Goal: Transaction & Acquisition: Purchase product/service

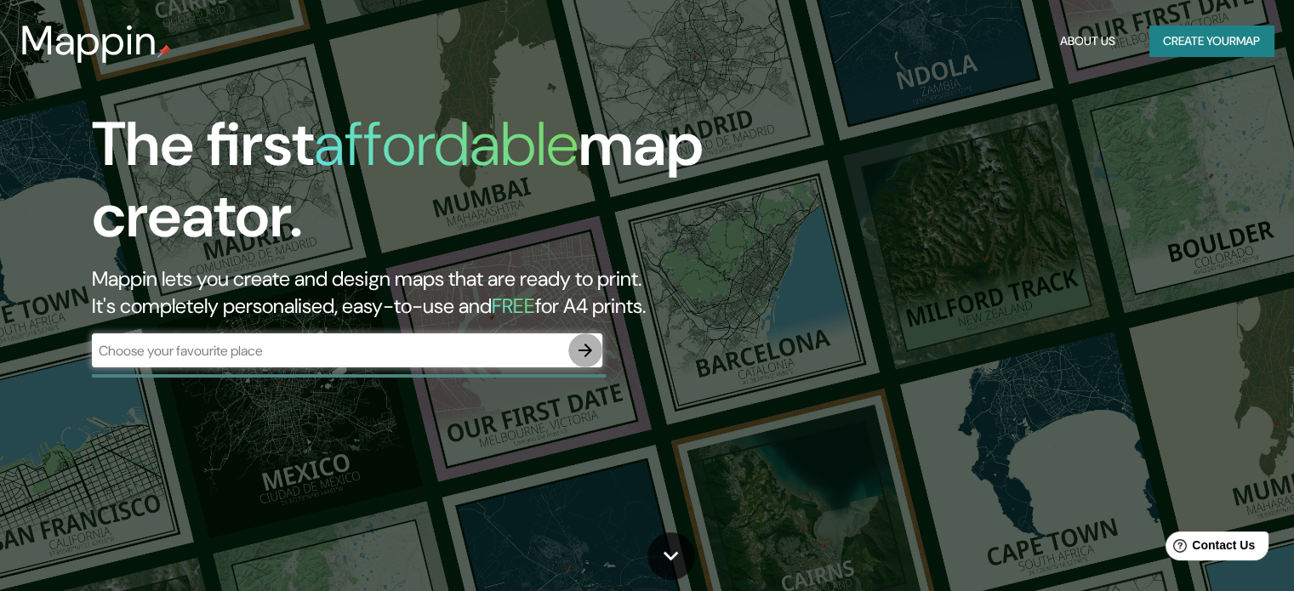
click at [592, 350] on icon "button" at bounding box center [585, 350] width 20 height 20
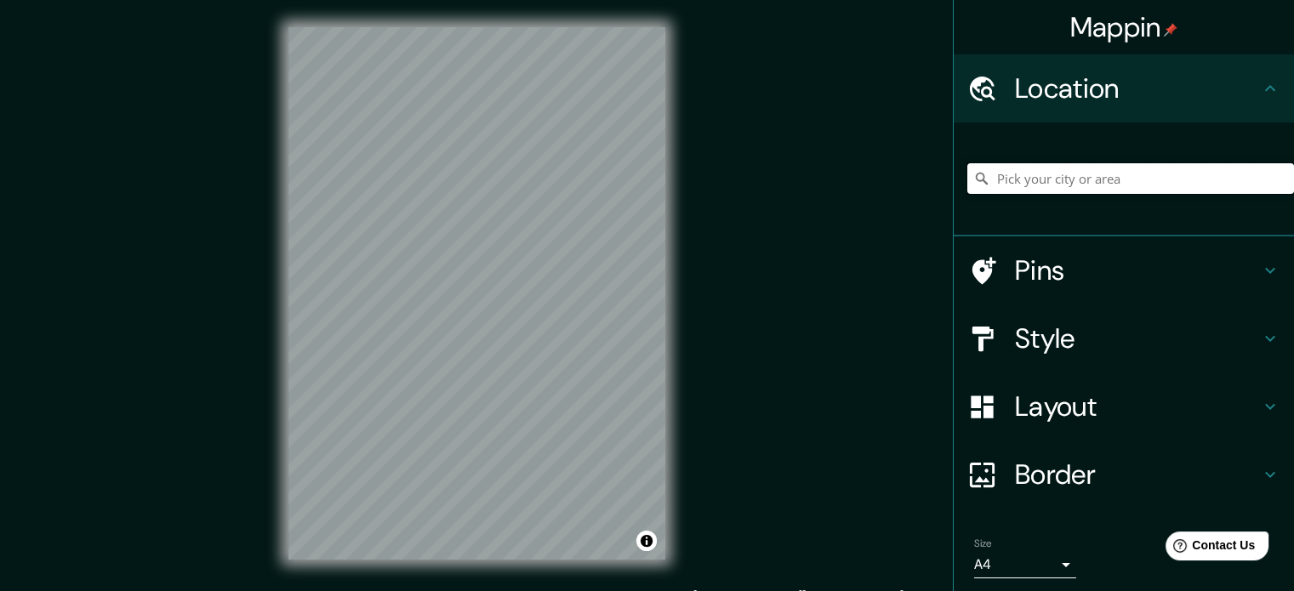
click at [1073, 179] on input "Pick your city or area" at bounding box center [1130, 178] width 327 height 31
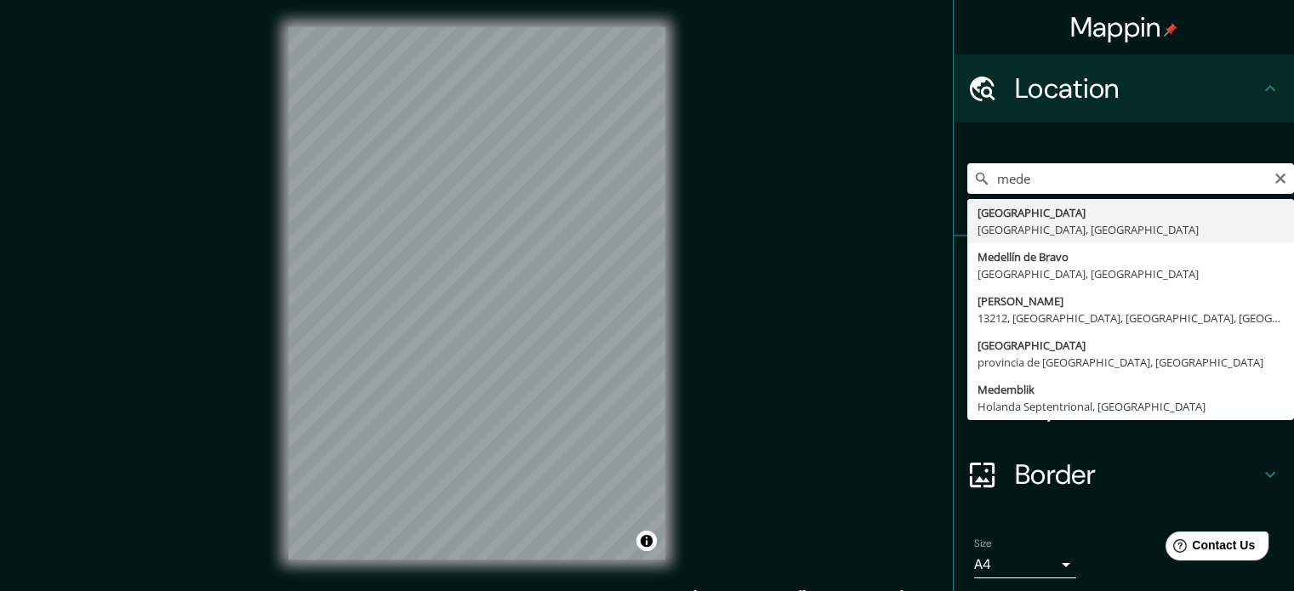
type input "[GEOGRAPHIC_DATA], [GEOGRAPHIC_DATA], [GEOGRAPHIC_DATA]"
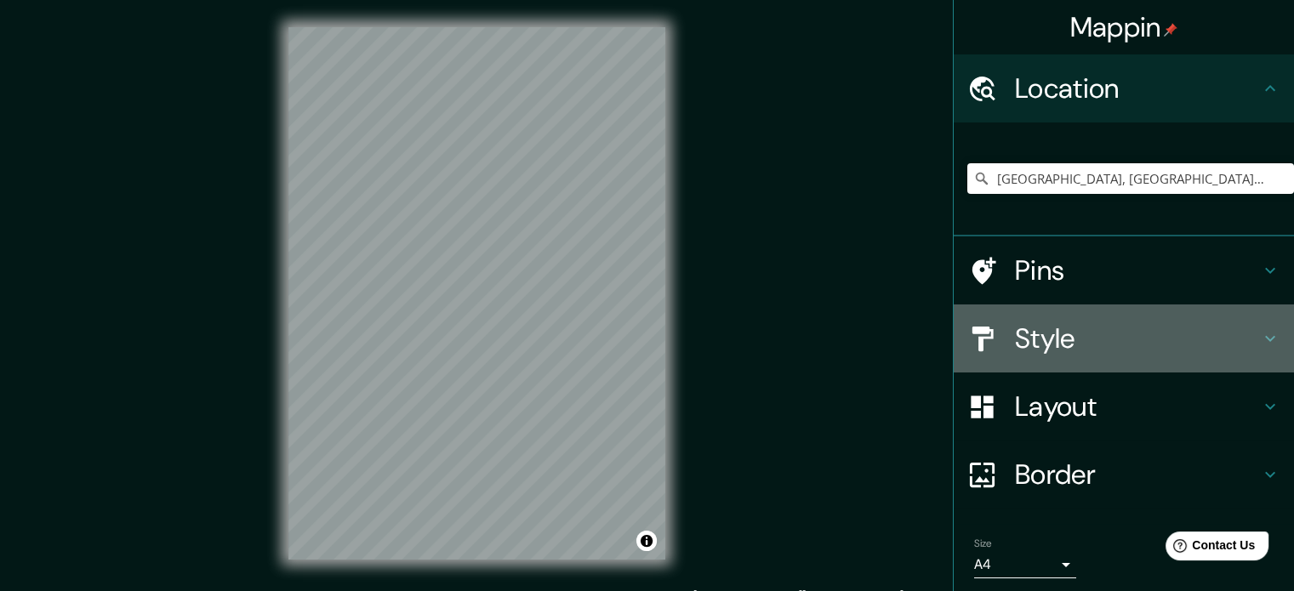
click at [1079, 334] on h4 "Style" at bounding box center [1137, 339] width 245 height 34
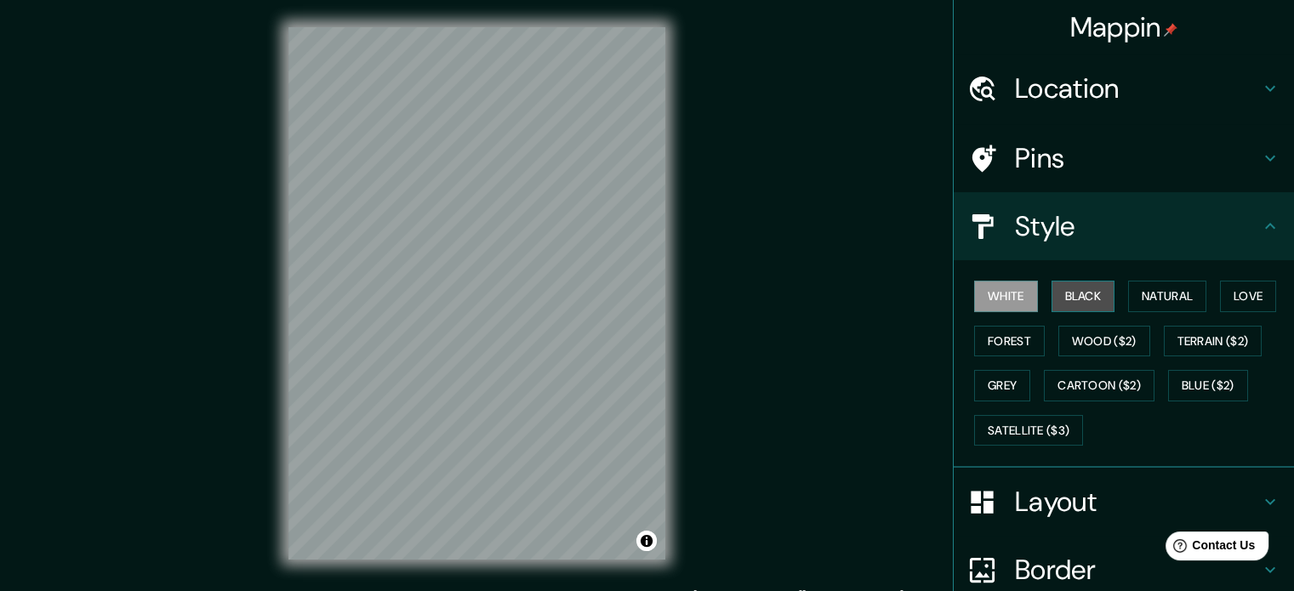
click at [1079, 288] on button "Black" at bounding box center [1083, 296] width 64 height 31
click at [246, 590] on html "Mappin Location [GEOGRAPHIC_DATA], [GEOGRAPHIC_DATA], [GEOGRAPHIC_DATA] Pins St…" at bounding box center [647, 295] width 1294 height 591
click at [259, 505] on div "Mappin Location [GEOGRAPHIC_DATA], [GEOGRAPHIC_DATA], [GEOGRAPHIC_DATA] Pins St…" at bounding box center [647, 307] width 1294 height 614
click at [846, 88] on div "Mappin Location [GEOGRAPHIC_DATA], [GEOGRAPHIC_DATA], [GEOGRAPHIC_DATA] Pins St…" at bounding box center [647, 307] width 1294 height 614
click at [658, 227] on div "Mappin Location [GEOGRAPHIC_DATA], [GEOGRAPHIC_DATA], [GEOGRAPHIC_DATA] Pins St…" at bounding box center [647, 307] width 1294 height 614
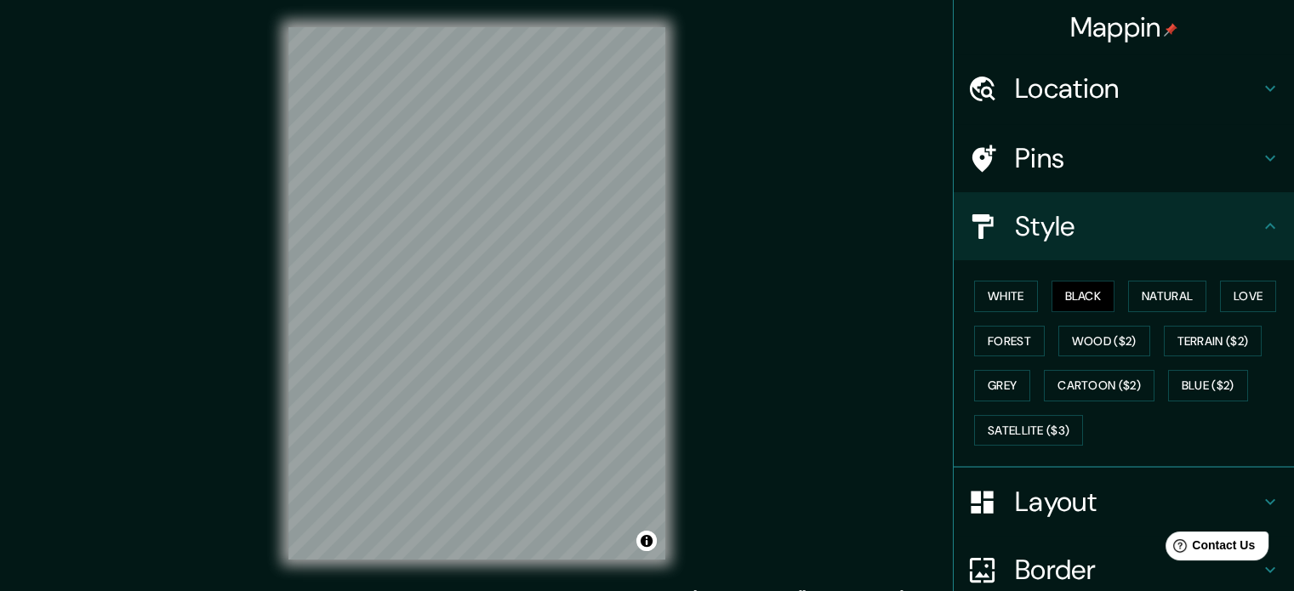
drag, startPoint x: 732, startPoint y: 159, endPoint x: 337, endPoint y: 631, distance: 615.3
click at [337, 590] on html "Mappin Location [GEOGRAPHIC_DATA], [GEOGRAPHIC_DATA], [GEOGRAPHIC_DATA] Pins St…" at bounding box center [647, 295] width 1294 height 591
drag, startPoint x: 313, startPoint y: 549, endPoint x: 388, endPoint y: 493, distance: 93.6
click at [388, 493] on div at bounding box center [392, 493] width 14 height 14
click at [395, 486] on div at bounding box center [392, 493] width 14 height 14
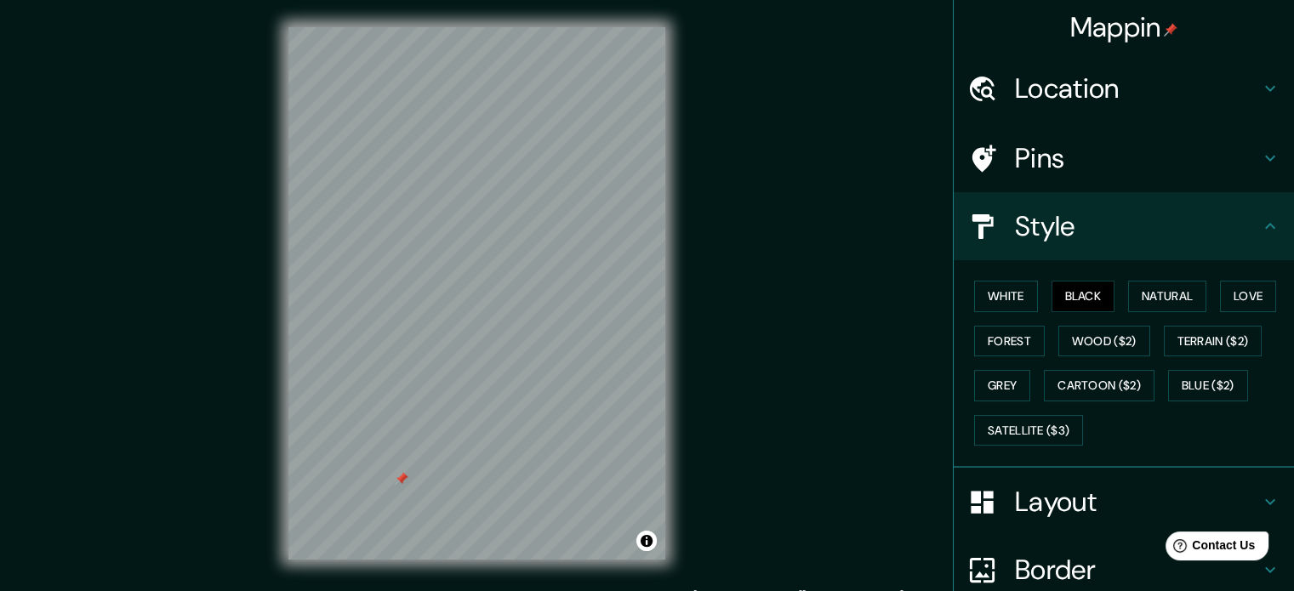
click at [401, 480] on div at bounding box center [402, 479] width 14 height 14
click at [994, 293] on button "White" at bounding box center [1006, 296] width 64 height 31
click at [1068, 286] on button "Black" at bounding box center [1083, 296] width 64 height 31
click at [1162, 276] on div "White Black Natural Love Forest Wood ($2) Terrain ($2) Grey Cartoon ($2) Blue (…" at bounding box center [1130, 363] width 327 height 179
click at [1162, 289] on button "Natural" at bounding box center [1167, 296] width 78 height 31
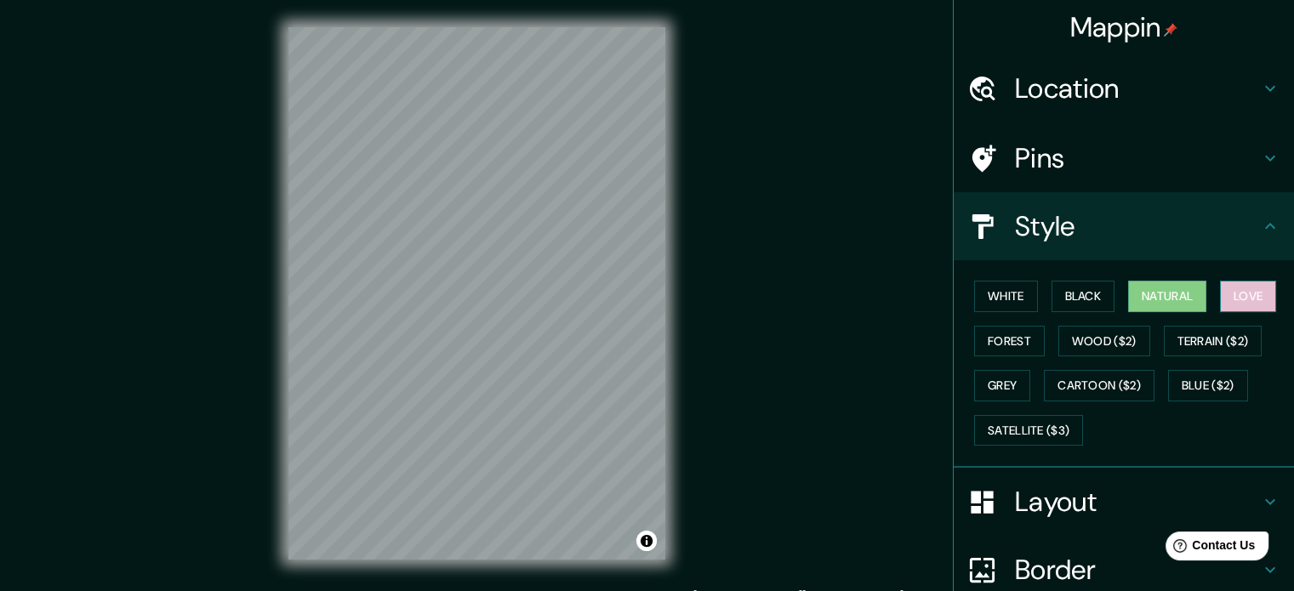
click at [1222, 292] on button "Love" at bounding box center [1248, 296] width 56 height 31
click at [1167, 293] on button "Natural" at bounding box center [1167, 296] width 78 height 31
click at [777, 105] on div "Mappin Location [GEOGRAPHIC_DATA], [GEOGRAPHIC_DATA], [GEOGRAPHIC_DATA] Pins St…" at bounding box center [647, 307] width 1294 height 614
click at [1010, 336] on button "Forest" at bounding box center [1009, 341] width 71 height 31
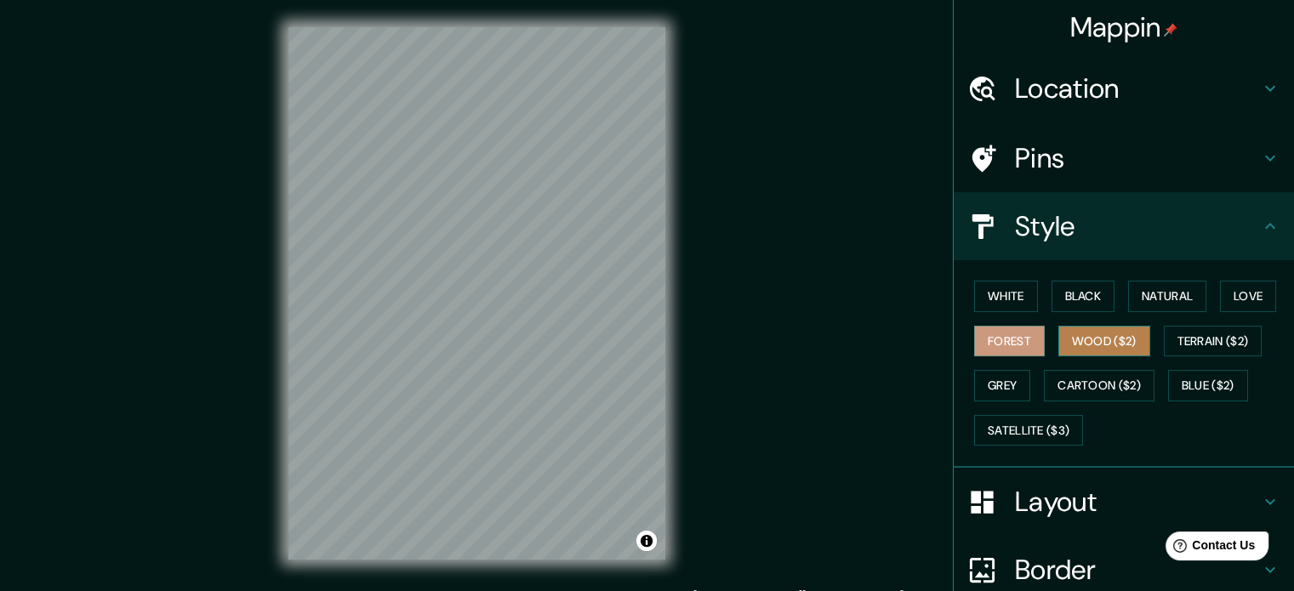
click at [1076, 339] on button "Wood ($2)" at bounding box center [1104, 341] width 92 height 31
click at [999, 347] on button "Forest" at bounding box center [1009, 341] width 71 height 31
click at [1090, 327] on button "Wood ($2)" at bounding box center [1104, 341] width 92 height 31
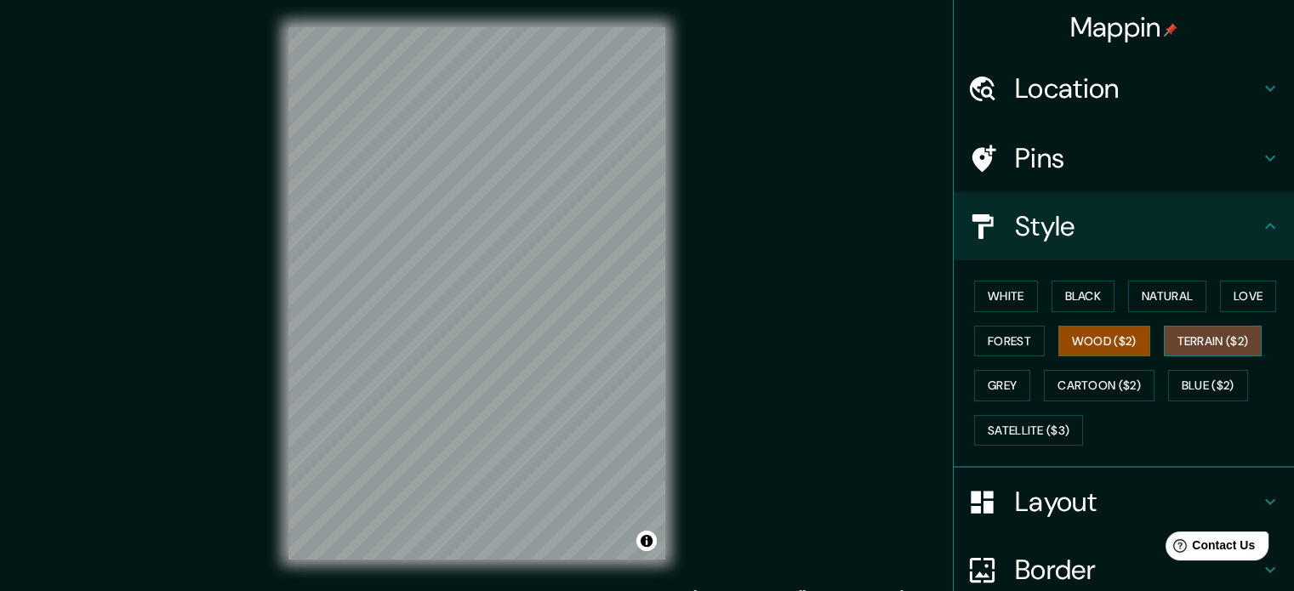
click at [1215, 328] on button "Terrain ($2)" at bounding box center [1213, 341] width 99 height 31
click at [1004, 397] on button "Grey" at bounding box center [1002, 385] width 56 height 31
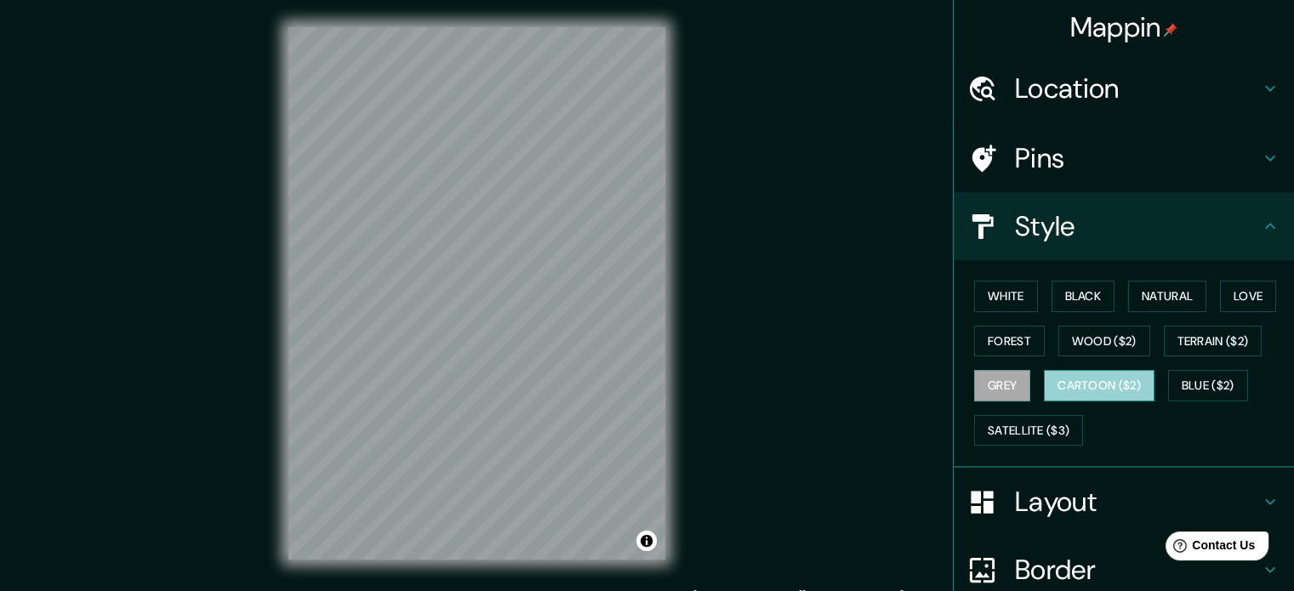
click at [1073, 390] on button "Cartoon ($2)" at bounding box center [1099, 385] width 111 height 31
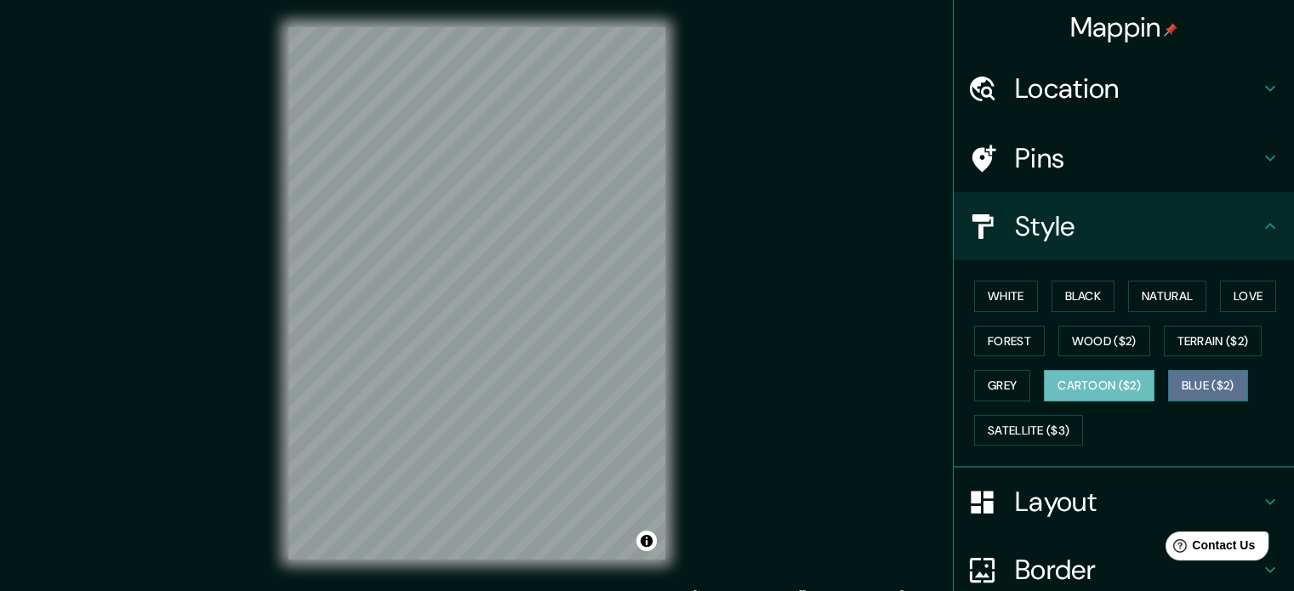
click at [1187, 390] on button "Blue ($2)" at bounding box center [1208, 385] width 80 height 31
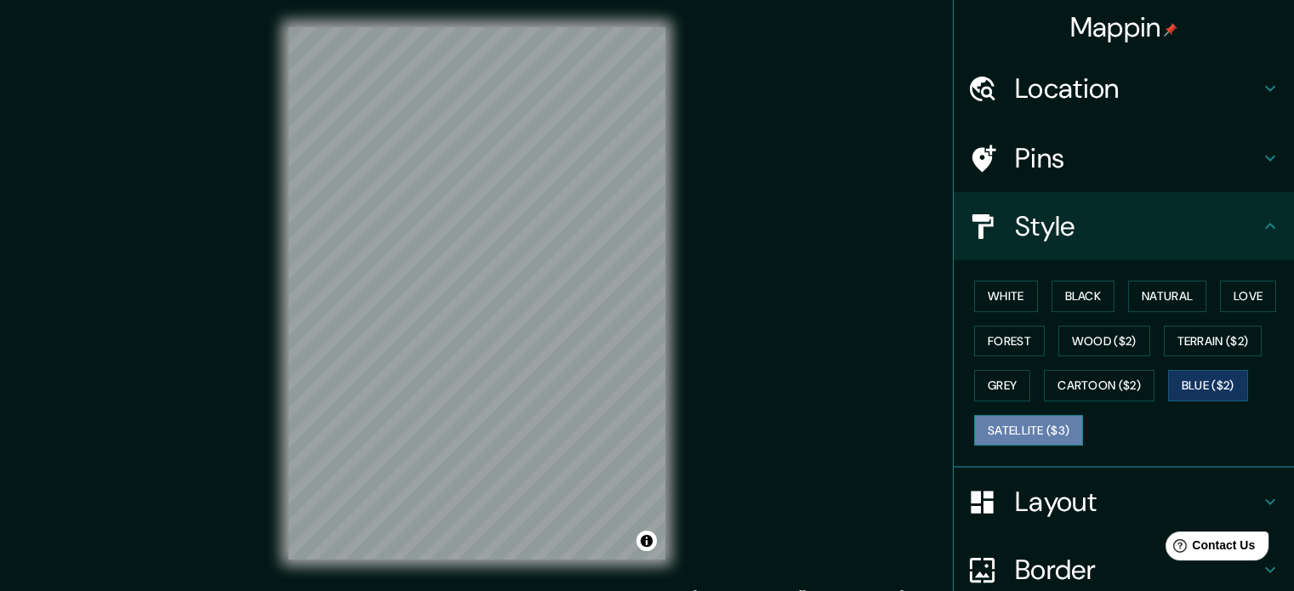
click at [1024, 433] on button "Satellite ($3)" at bounding box center [1028, 430] width 109 height 31
click at [1196, 384] on button "Blue ($2)" at bounding box center [1208, 385] width 80 height 31
click at [1007, 421] on button "Satellite ($3)" at bounding box center [1028, 430] width 109 height 31
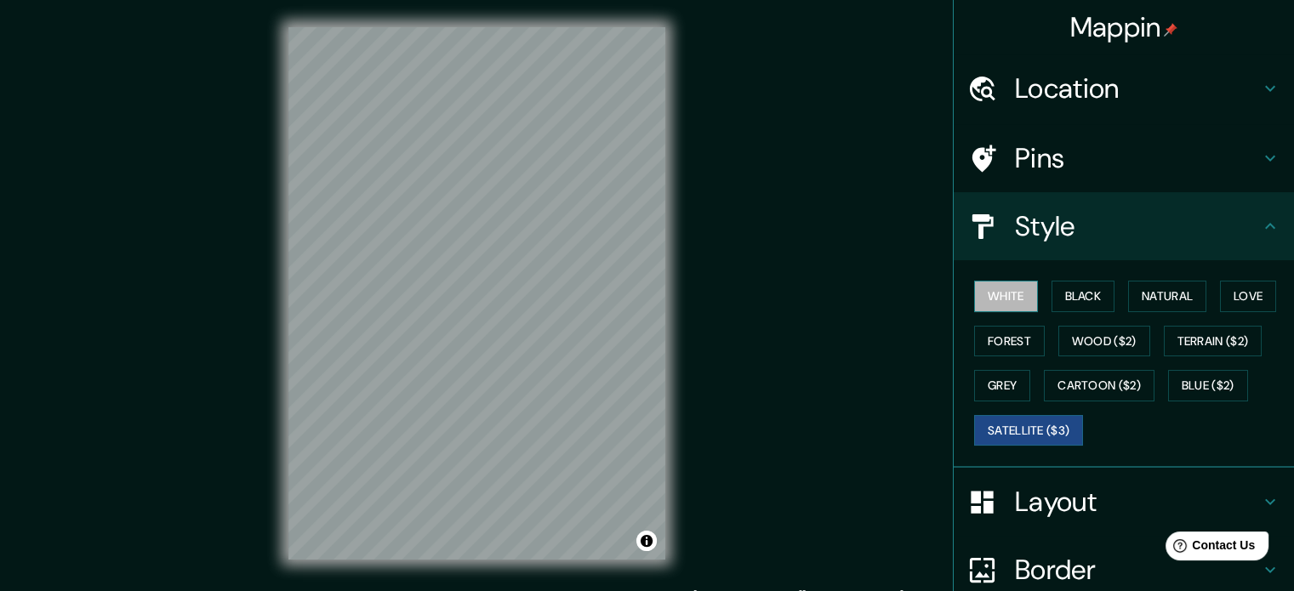
click at [1002, 282] on button "White" at bounding box center [1006, 296] width 64 height 31
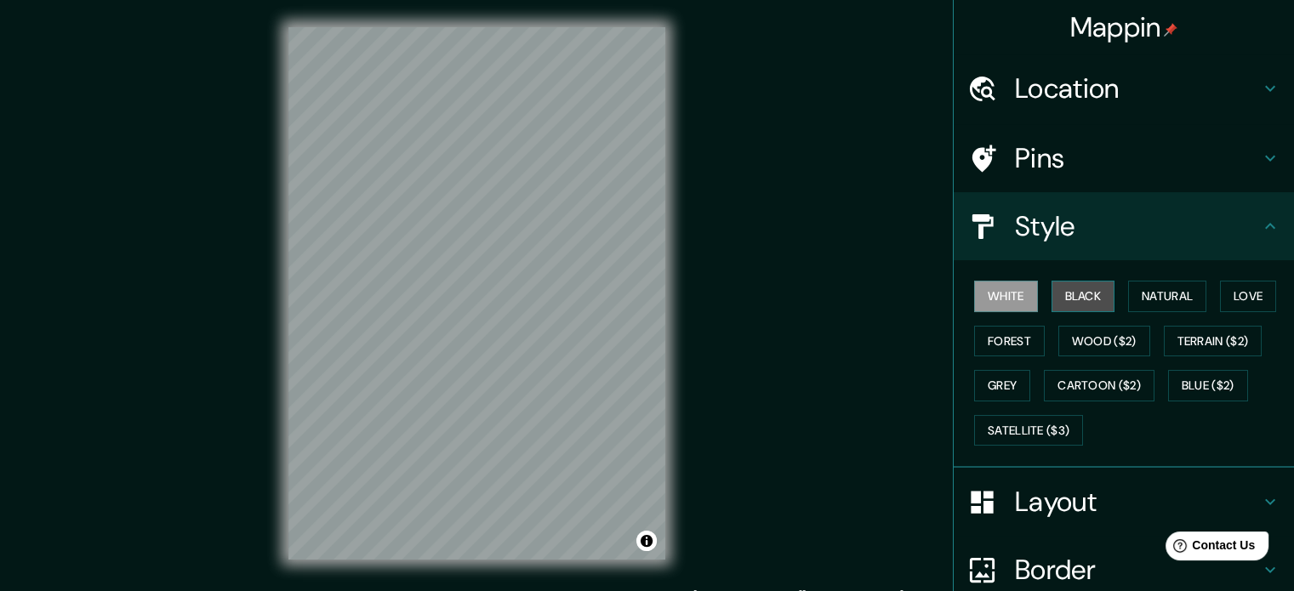
click at [1068, 305] on button "Black" at bounding box center [1083, 296] width 64 height 31
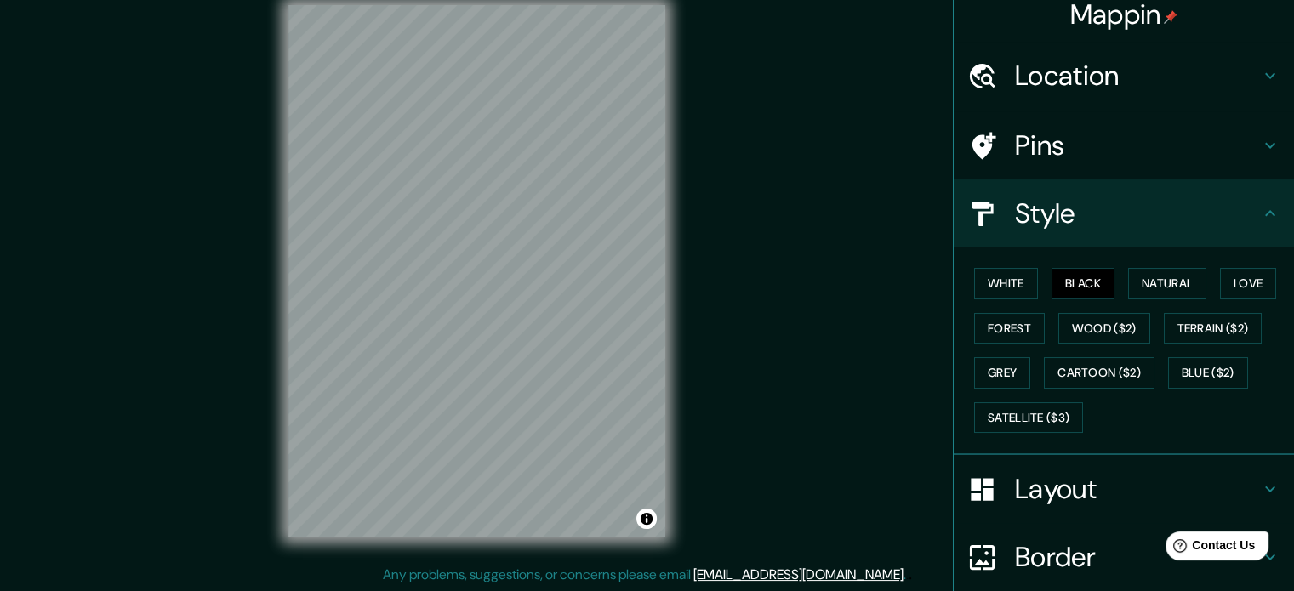
scroll to position [12, 0]
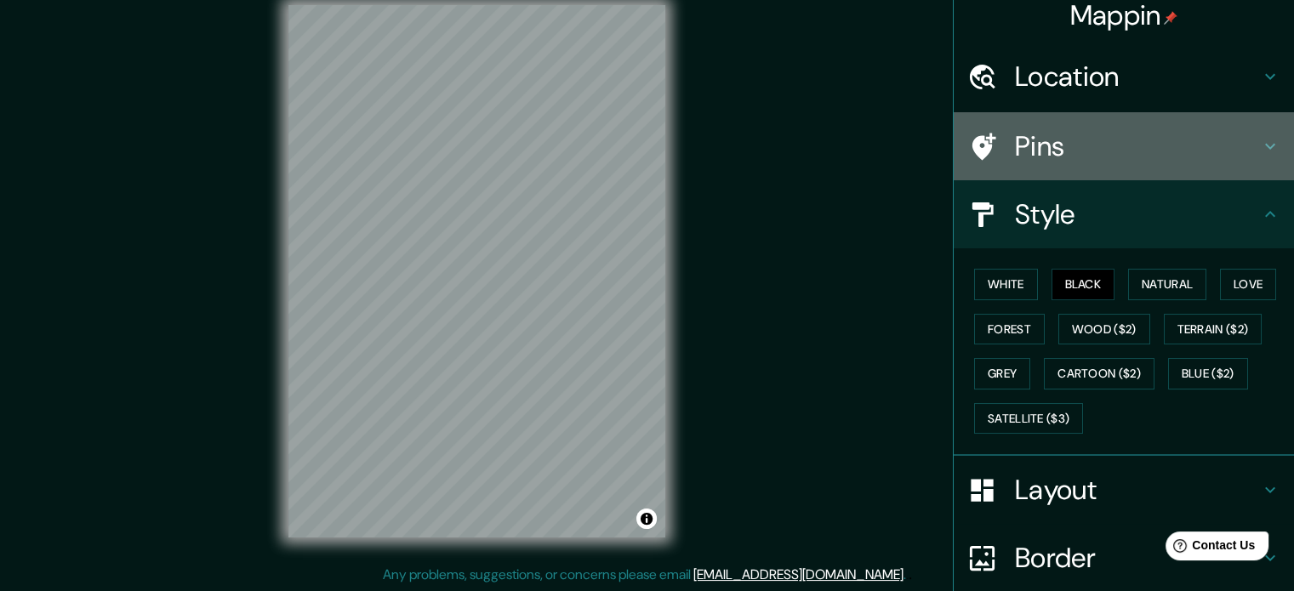
drag, startPoint x: 1154, startPoint y: 236, endPoint x: 1107, endPoint y: 139, distance: 108.0
click at [1107, 139] on h4 "Pins" at bounding box center [1137, 146] width 245 height 34
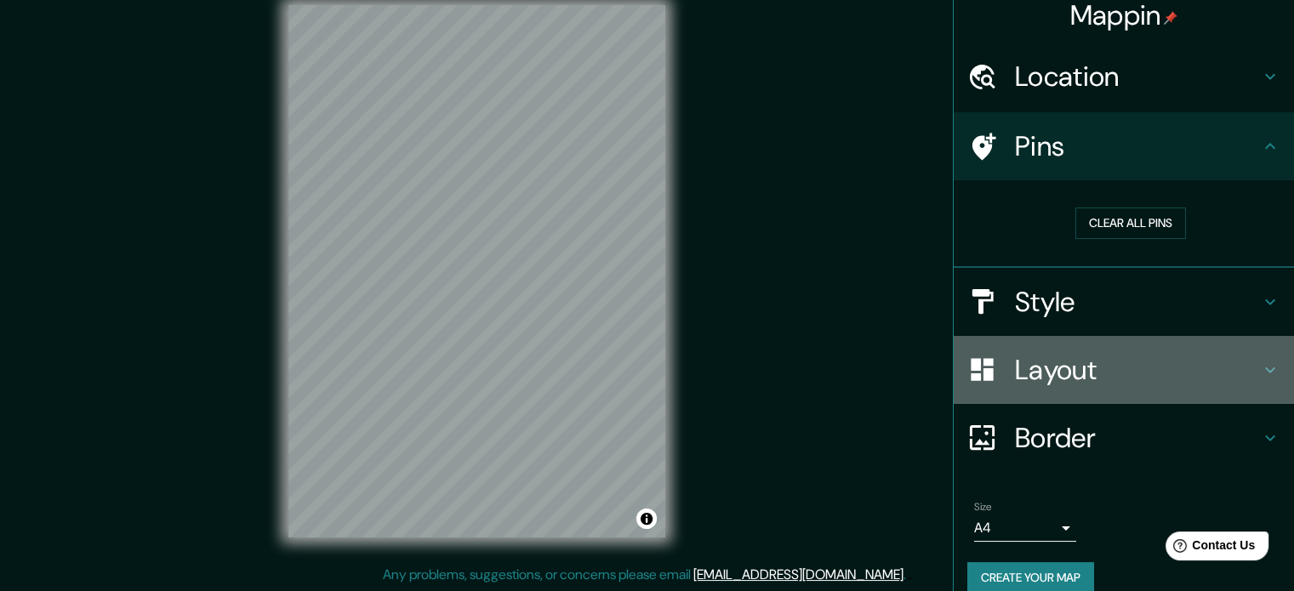
click at [1074, 373] on h4 "Layout" at bounding box center [1137, 370] width 245 height 34
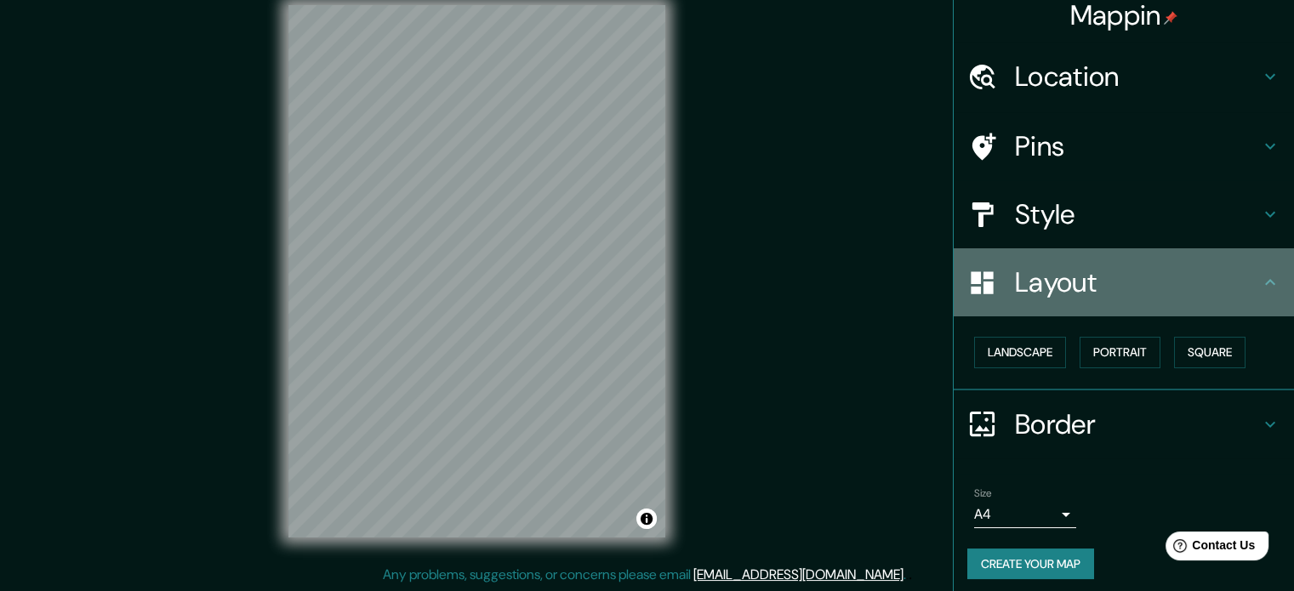
click at [1079, 248] on div "Layout" at bounding box center [1124, 282] width 340 height 68
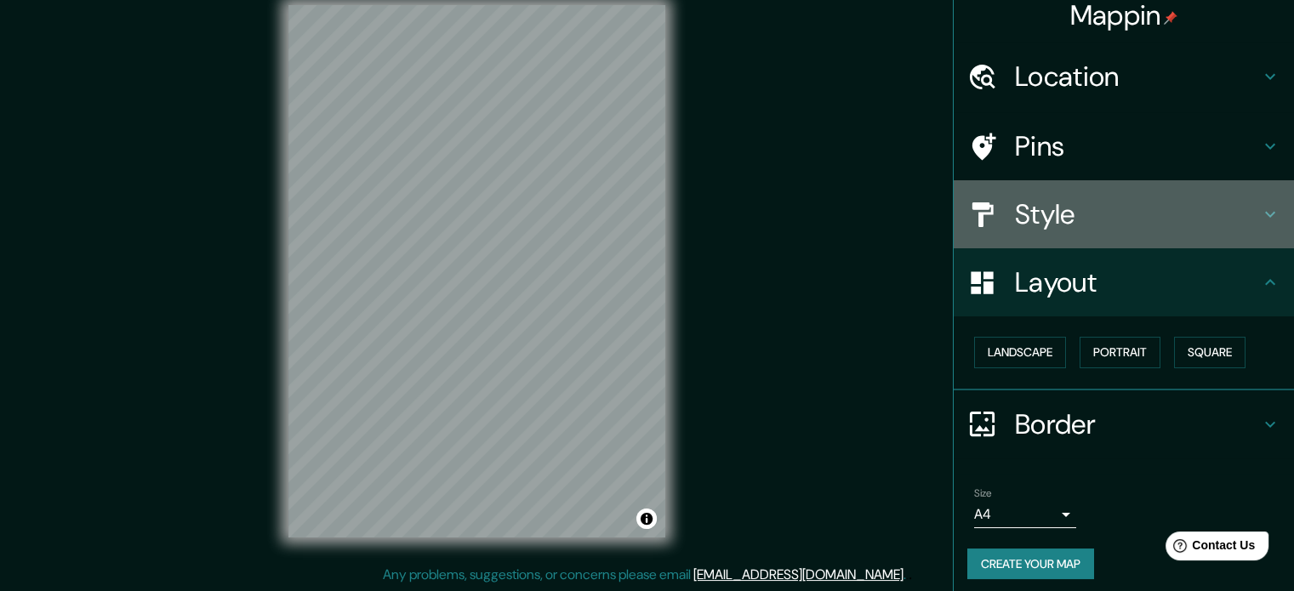
click at [1077, 227] on h4 "Style" at bounding box center [1137, 214] width 245 height 34
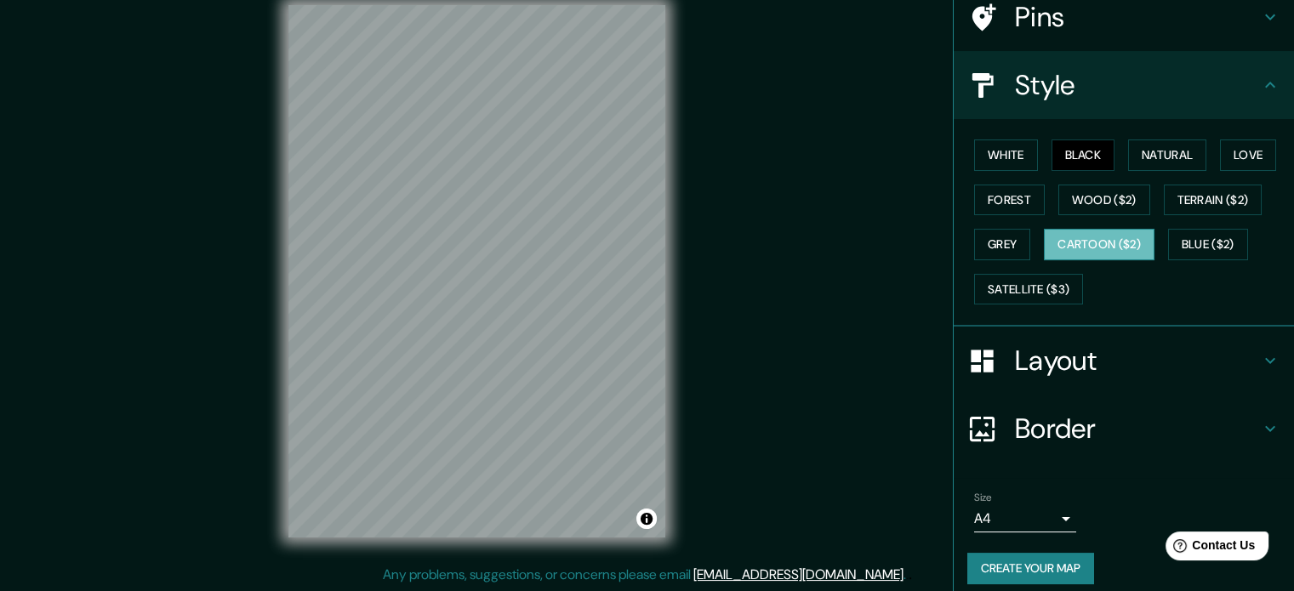
scroll to position [151, 0]
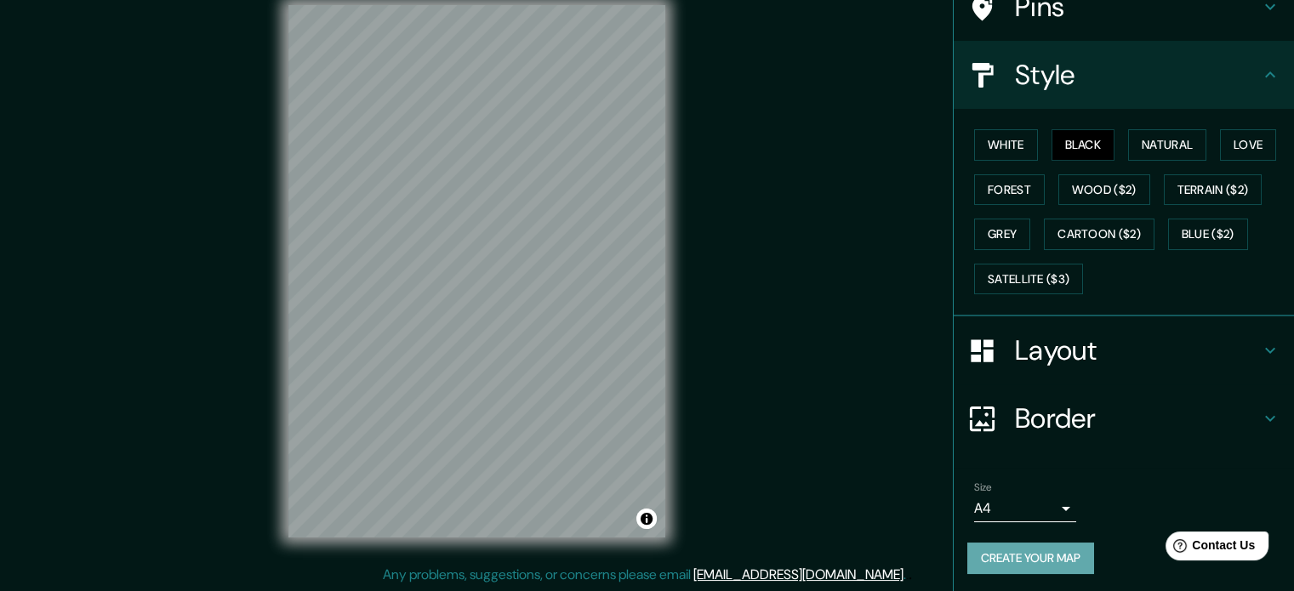
click at [1040, 559] on button "Create your map" at bounding box center [1030, 558] width 127 height 31
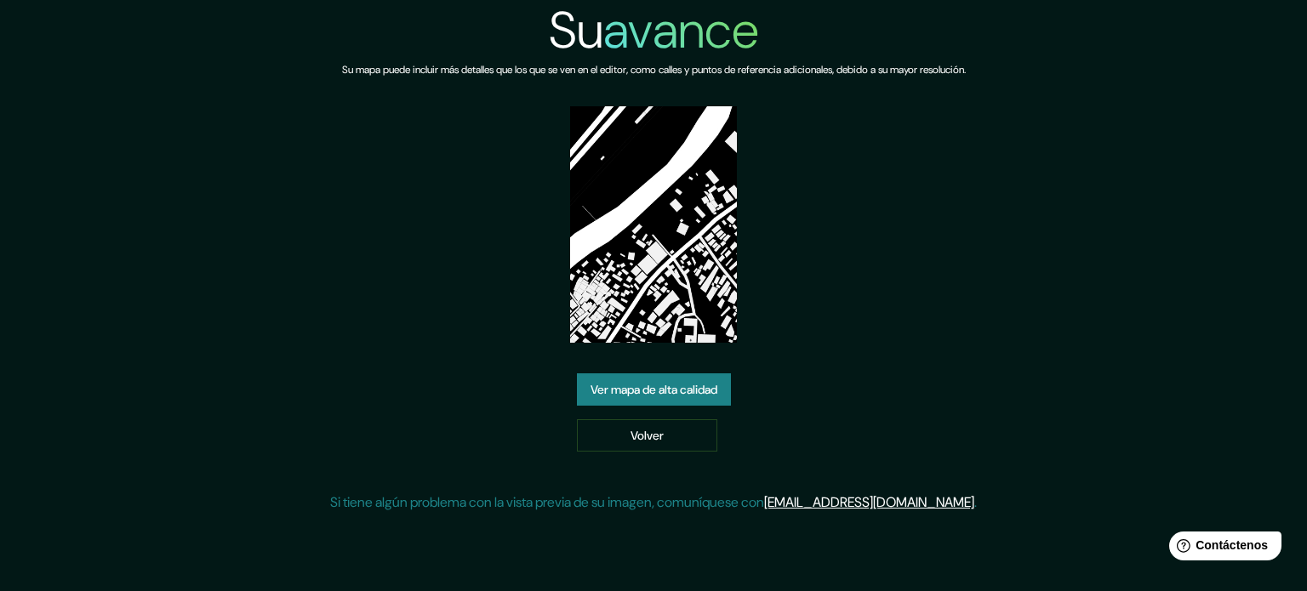
click at [683, 116] on img at bounding box center [654, 224] width 168 height 236
click at [679, 379] on font "Ver mapa de alta calidad" at bounding box center [653, 390] width 127 height 22
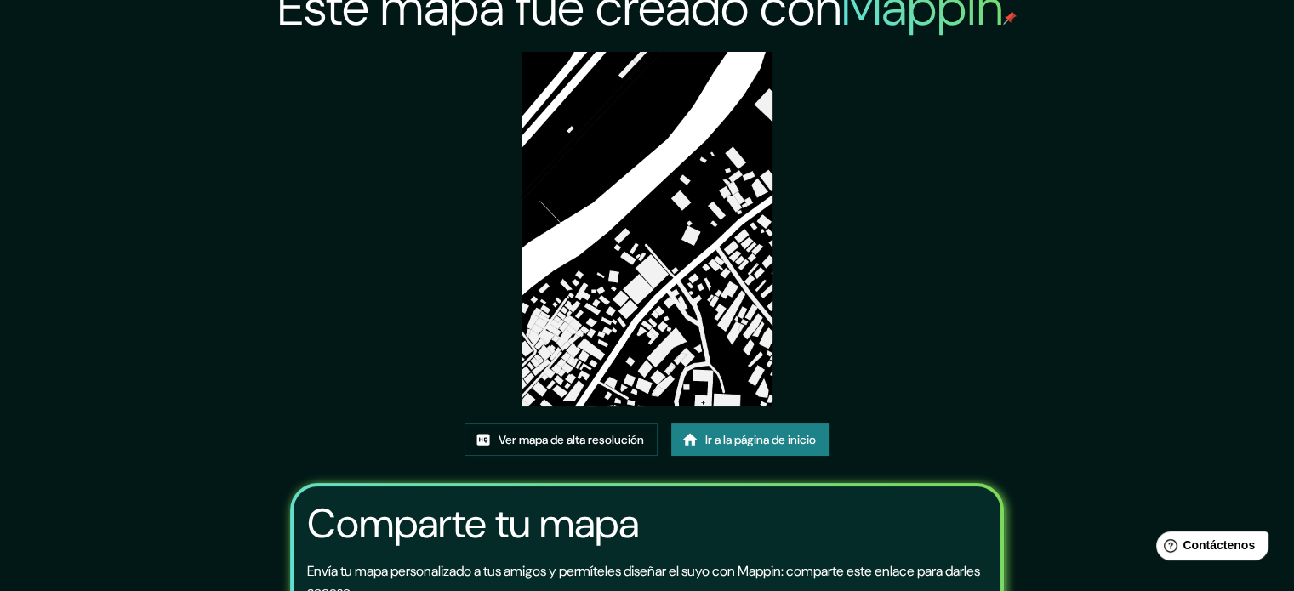
scroll to position [17, 0]
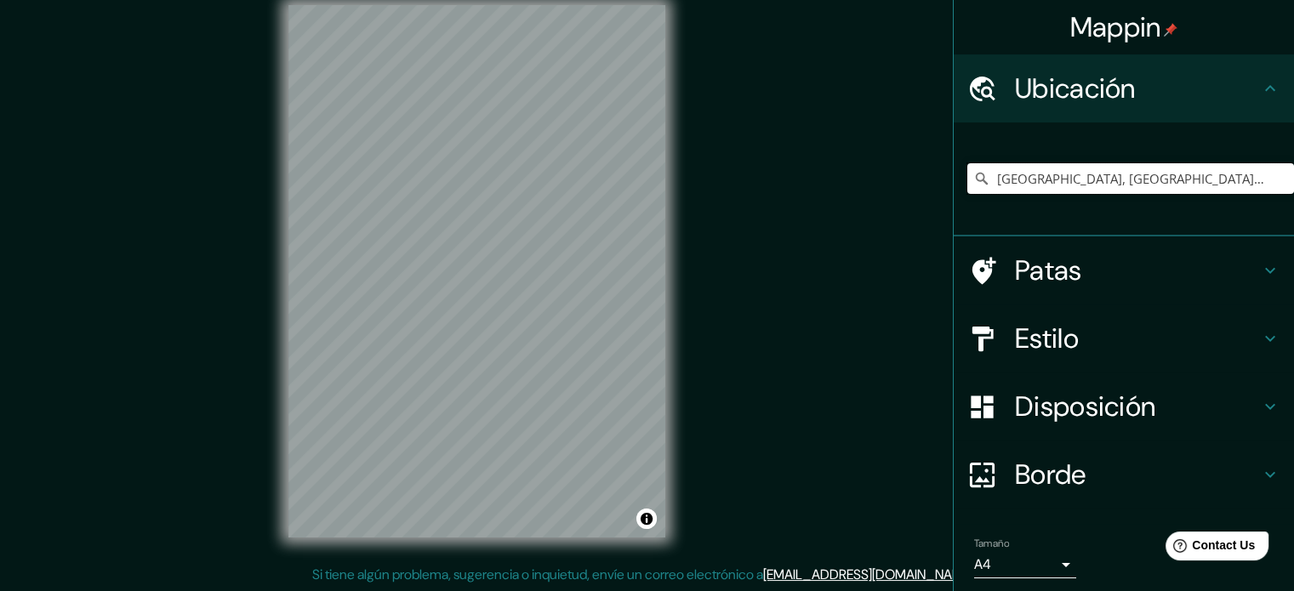
click at [1055, 189] on input "[GEOGRAPHIC_DATA], [GEOGRAPHIC_DATA], [GEOGRAPHIC_DATA]" at bounding box center [1130, 178] width 327 height 31
click at [1192, 186] on input "[GEOGRAPHIC_DATA], [GEOGRAPHIC_DATA], [GEOGRAPHIC_DATA]" at bounding box center [1130, 178] width 327 height 31
click at [1156, 177] on input "[GEOGRAPHIC_DATA], [GEOGRAPHIC_DATA], [GEOGRAPHIC_DATA]" at bounding box center [1130, 178] width 327 height 31
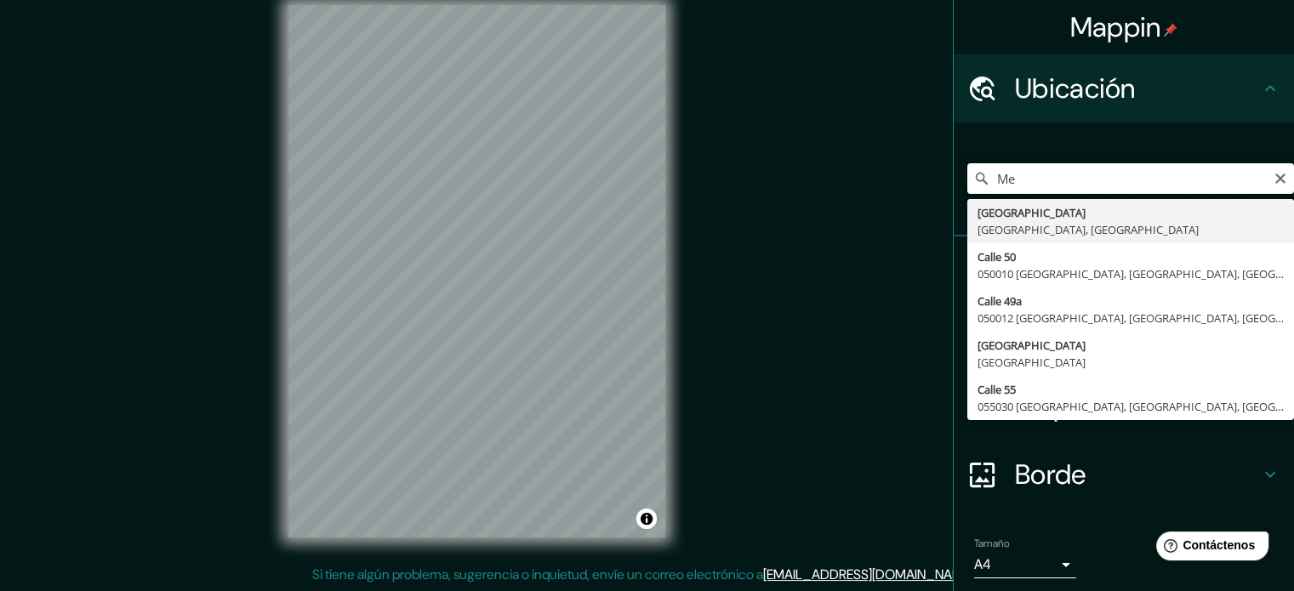
type input "M"
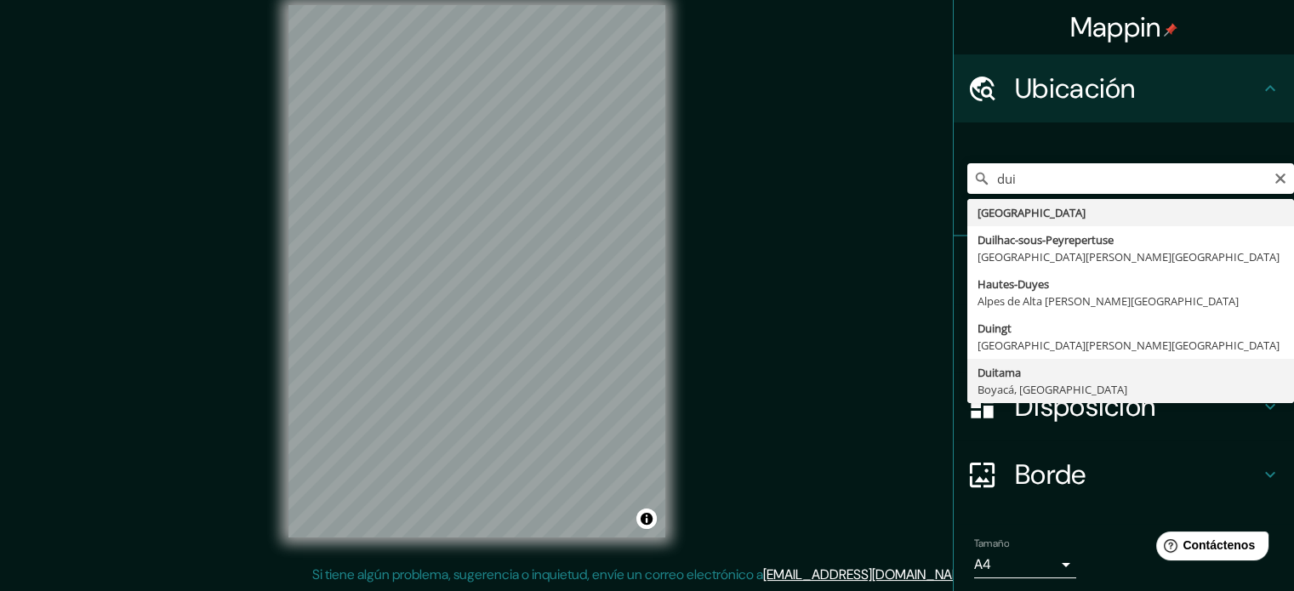
type input "Duitama, Boyacá, Colombia"
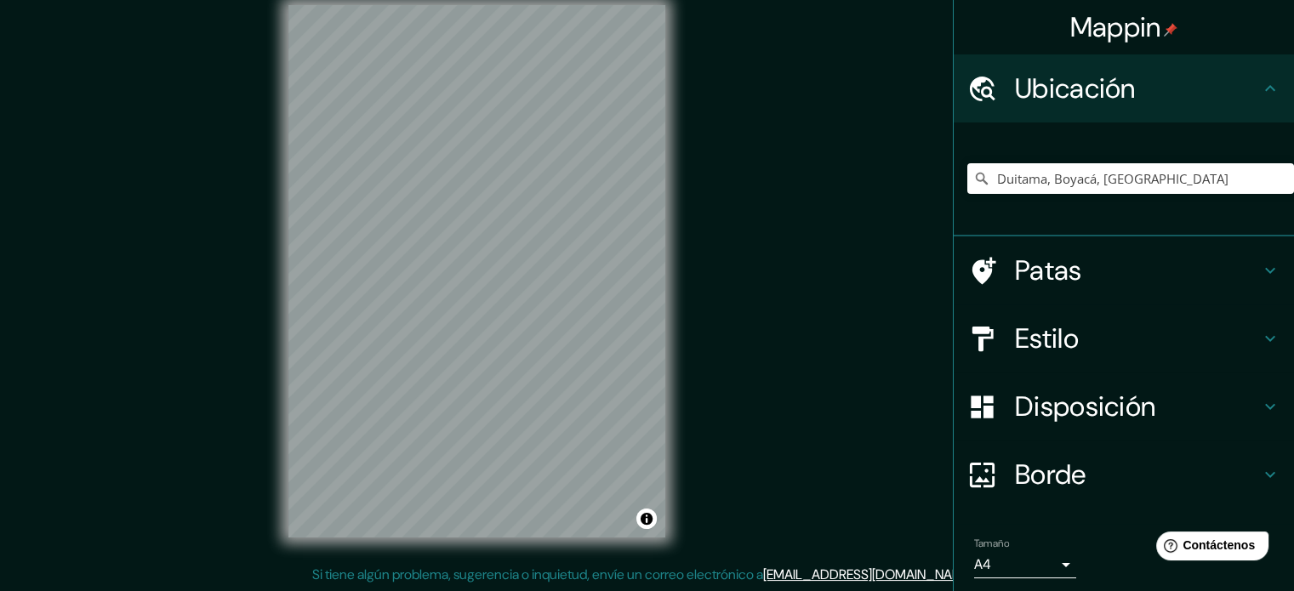
scroll to position [59, 0]
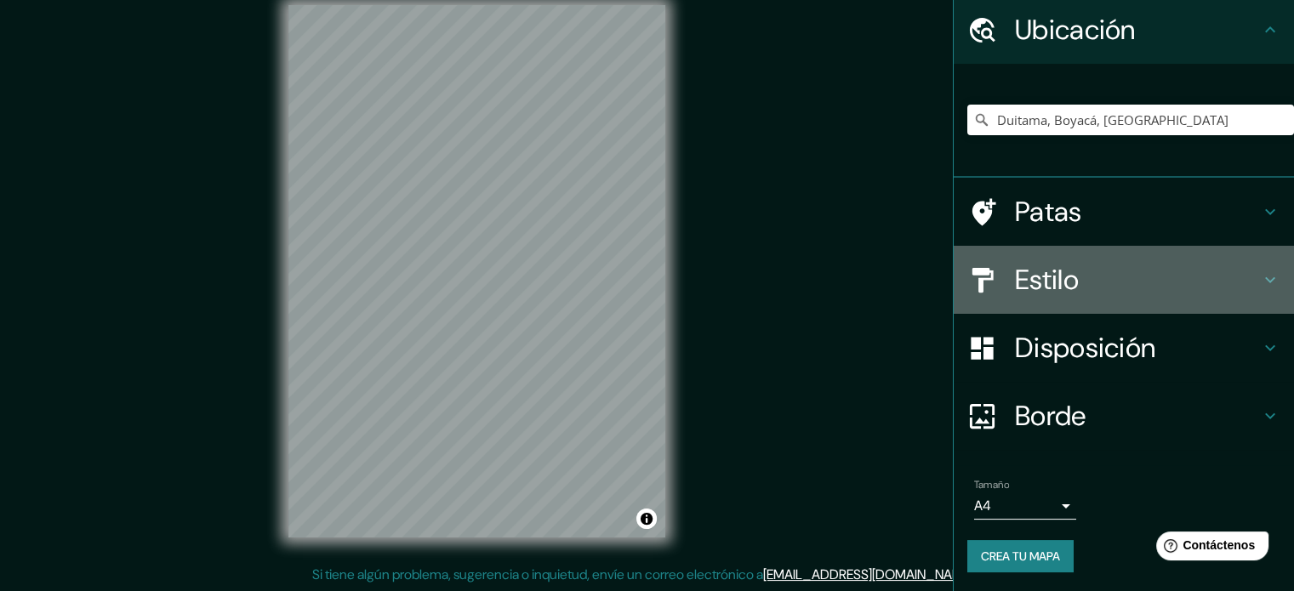
click at [1062, 288] on font "Estilo" at bounding box center [1047, 280] width 64 height 36
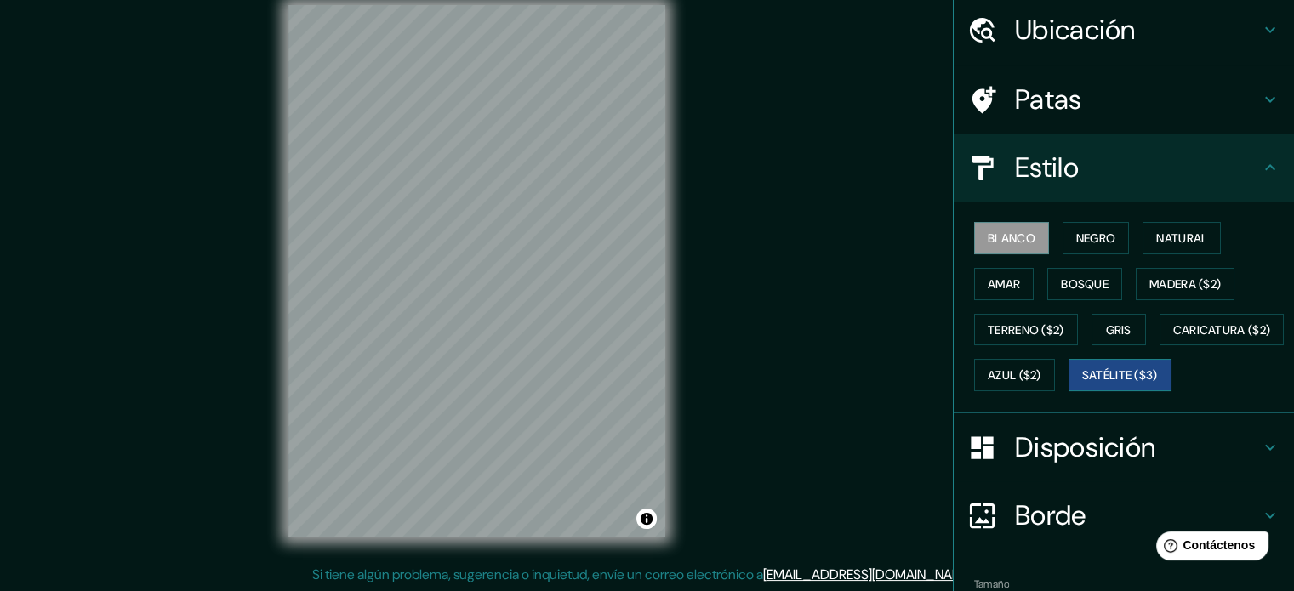
click at [1082, 386] on font "Satélite ($3)" at bounding box center [1120, 375] width 76 height 22
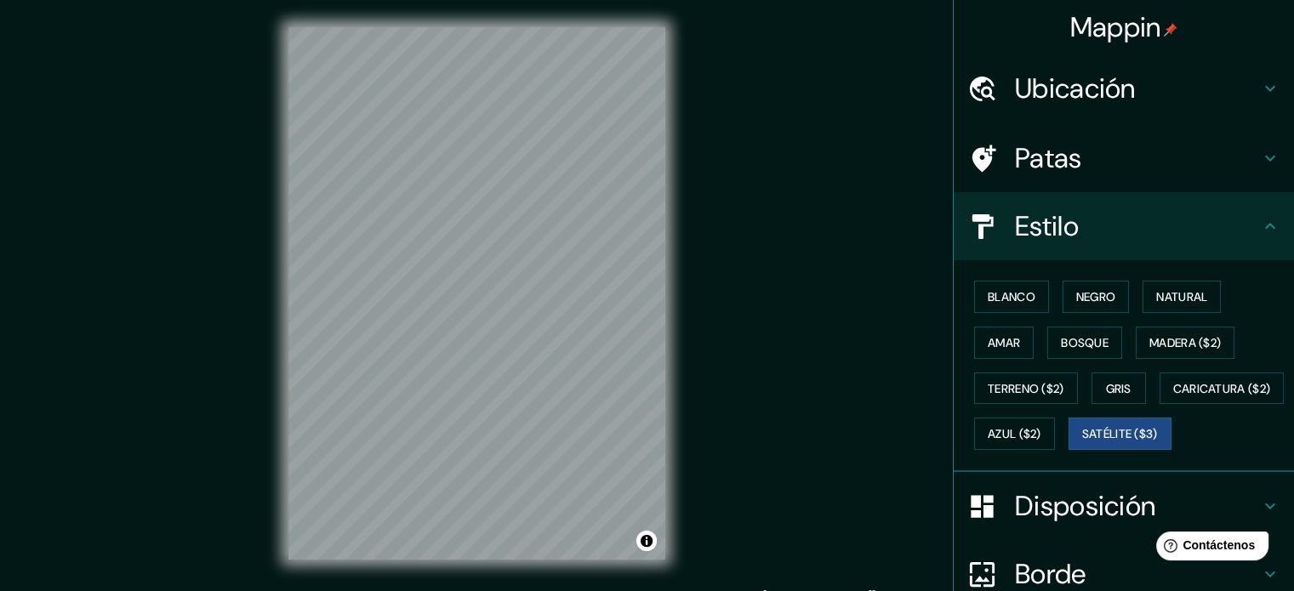
scroll to position [0, 0]
click at [1075, 74] on font "Ubicación" at bounding box center [1075, 89] width 121 height 36
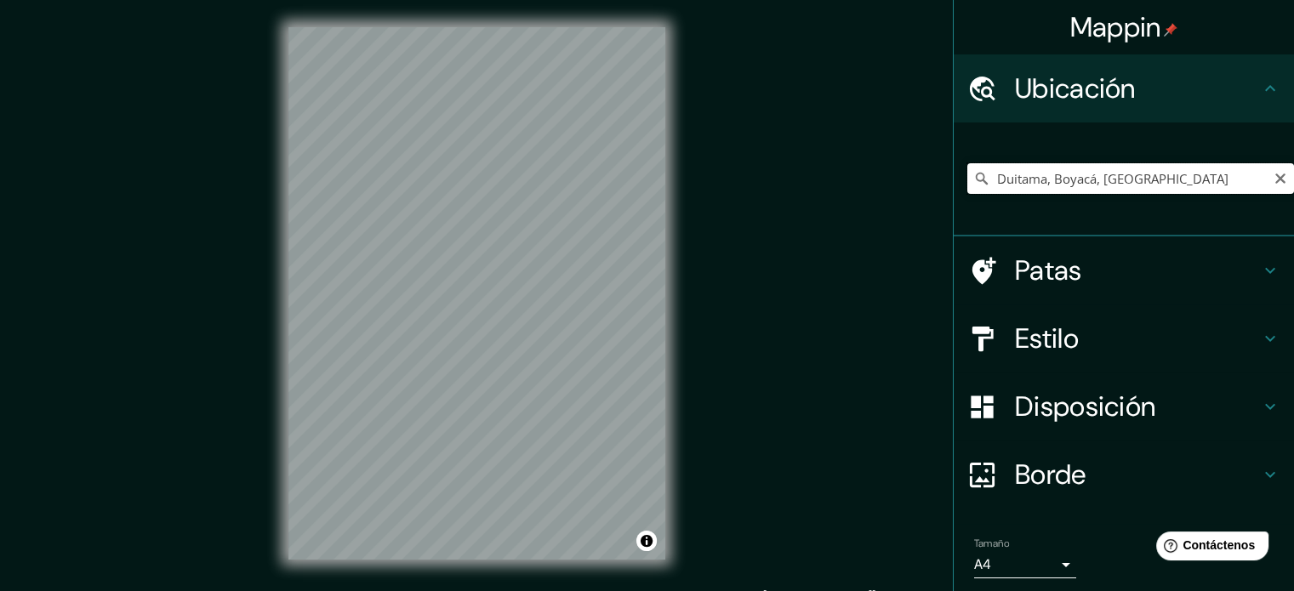
click at [1177, 173] on input "Duitama, Boyacá, Colombia" at bounding box center [1130, 178] width 327 height 31
click at [1273, 179] on icon "Claro" at bounding box center [1280, 179] width 14 height 14
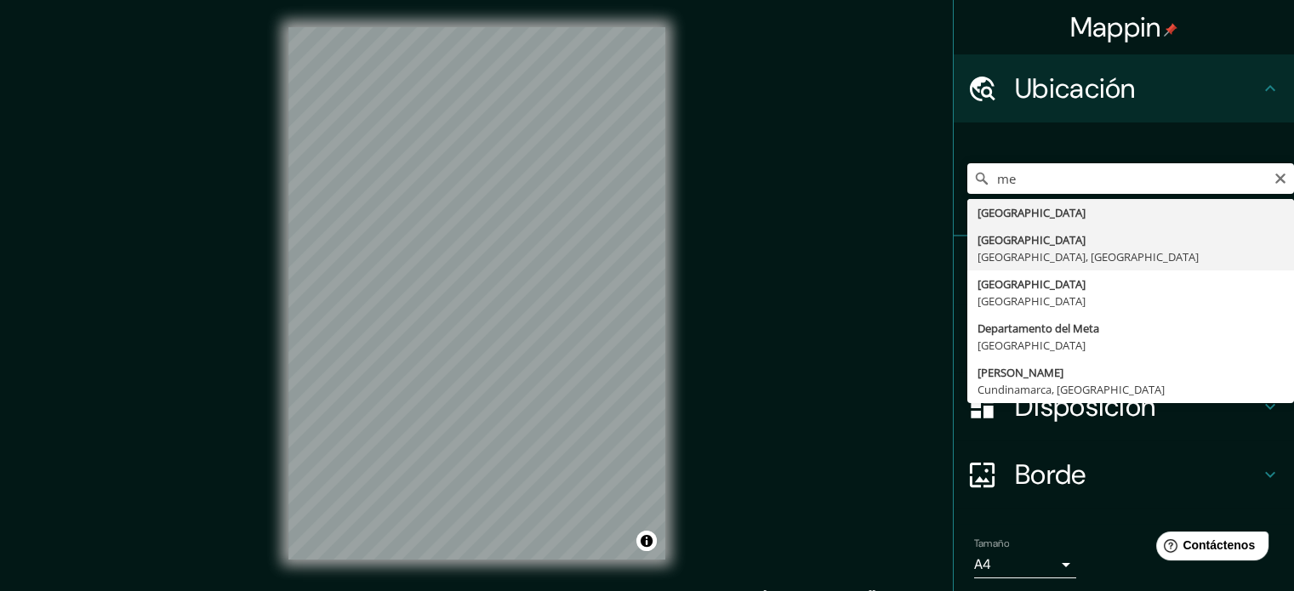
type input "[GEOGRAPHIC_DATA], [GEOGRAPHIC_DATA], [GEOGRAPHIC_DATA]"
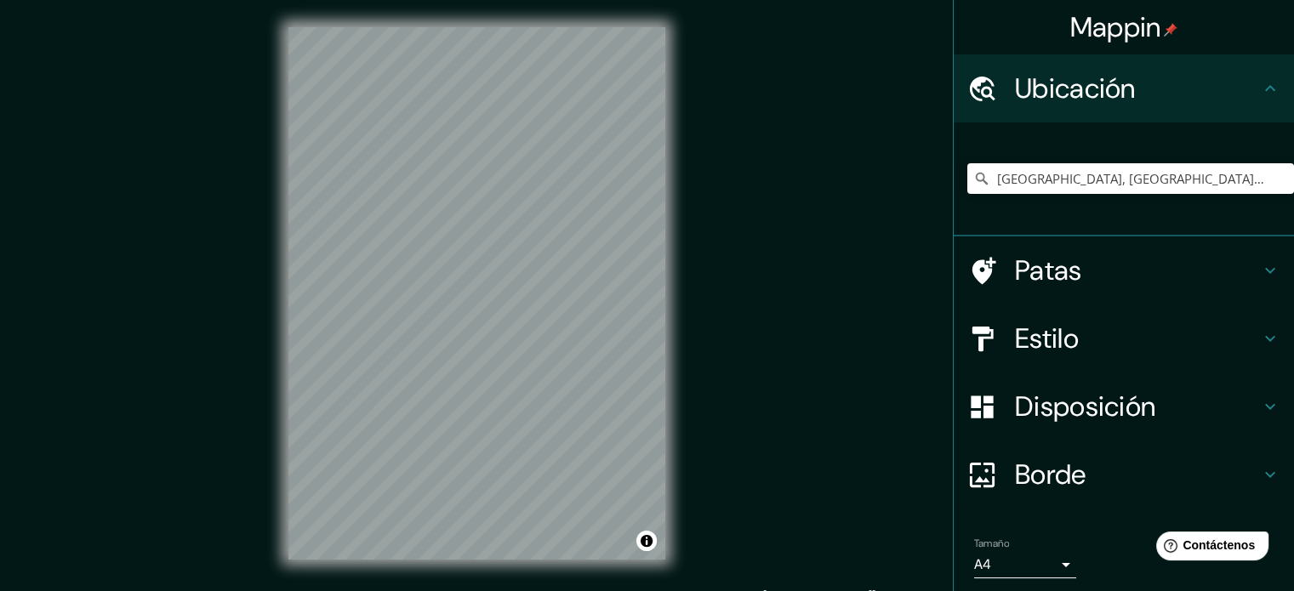
click at [1059, 351] on font "Estilo" at bounding box center [1047, 339] width 64 height 36
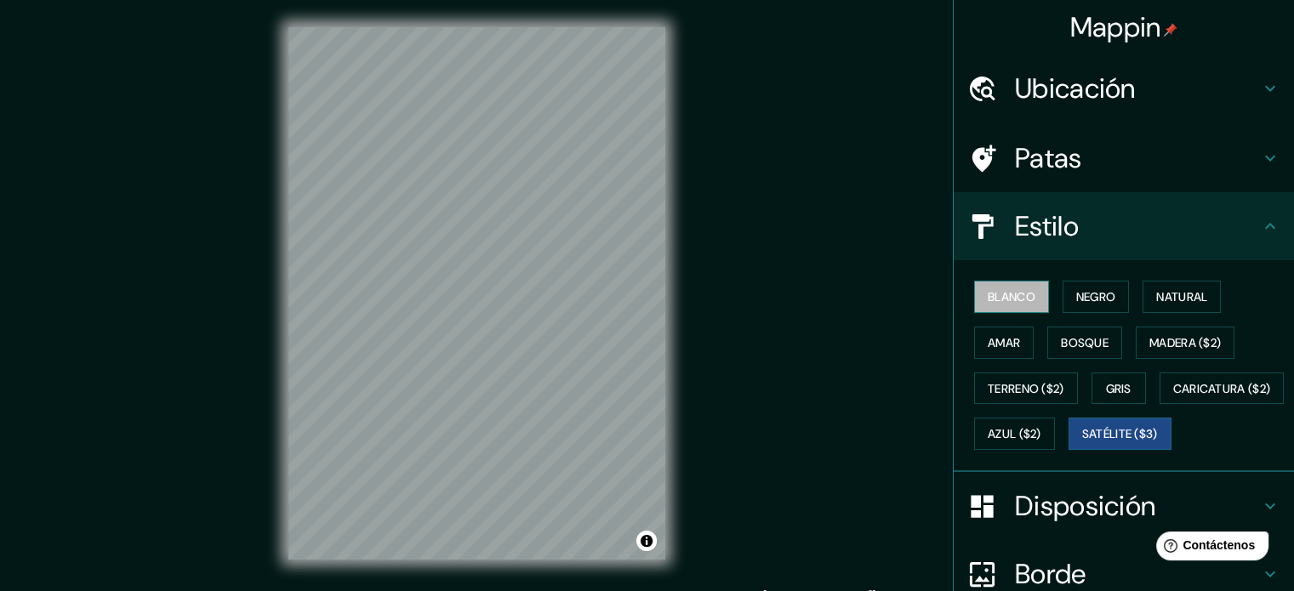
click at [1024, 290] on button "Blanco" at bounding box center [1011, 297] width 75 height 32
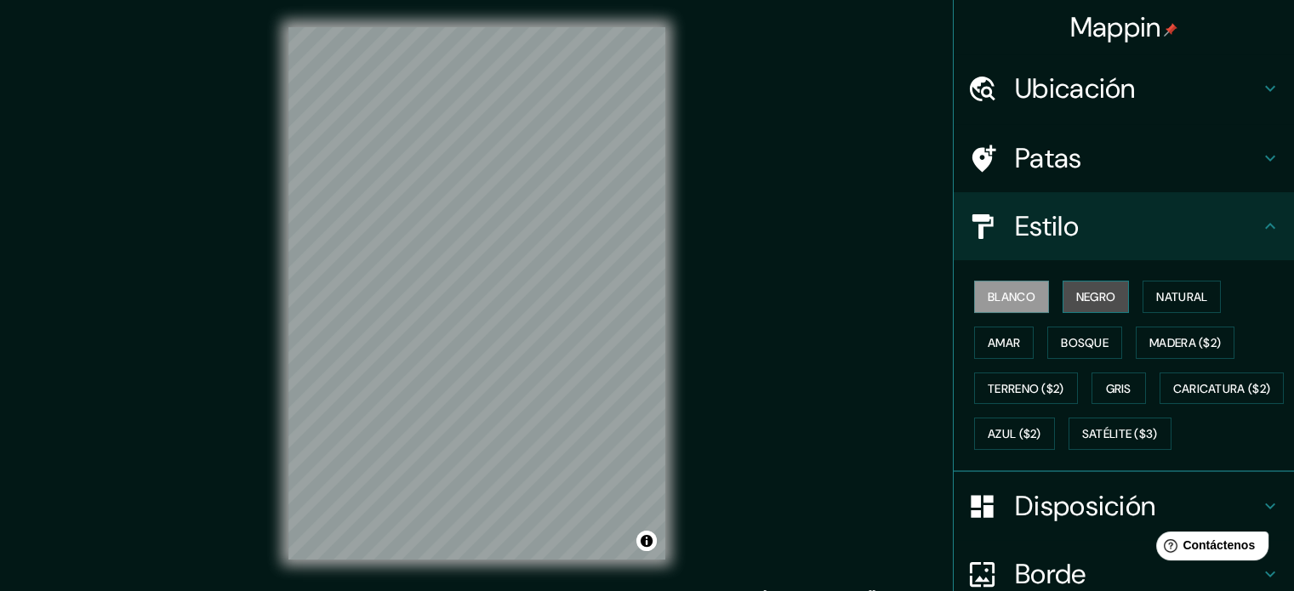
click at [1092, 295] on font "Negro" at bounding box center [1096, 296] width 40 height 15
click at [814, 353] on div "Mappin Ubicación Medellín, Antioquia, Colombia Patas Estilo Blanco Negro Natura…" at bounding box center [647, 307] width 1294 height 614
